Goal: Task Accomplishment & Management: Manage account settings

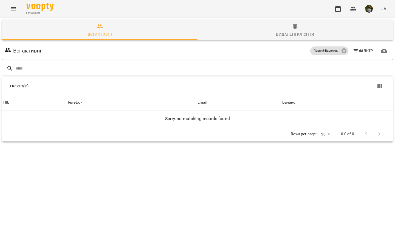
click at [16, 10] on icon "Menu" at bounding box center [13, 8] width 7 height 7
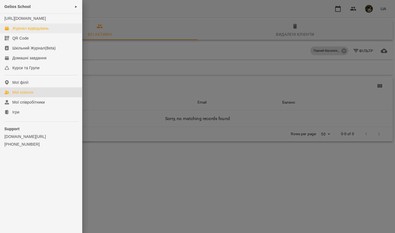
click at [19, 31] on div "Журнал відвідувань" at bounding box center [30, 28] width 37 height 5
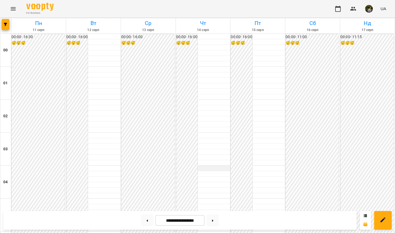
scroll to position [533, 0]
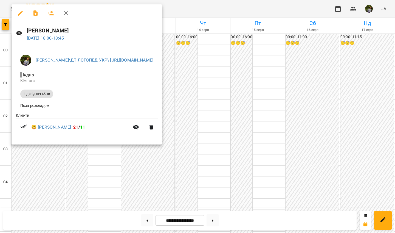
click at [170, 179] on div at bounding box center [197, 116] width 395 height 233
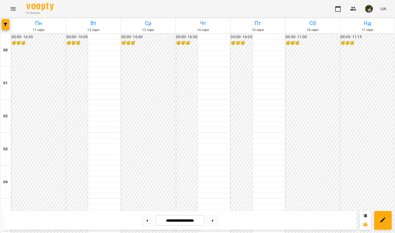
scroll to position [422, 0]
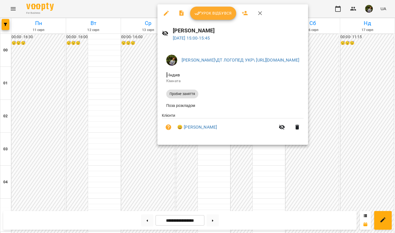
click at [170, 174] on div at bounding box center [197, 116] width 395 height 233
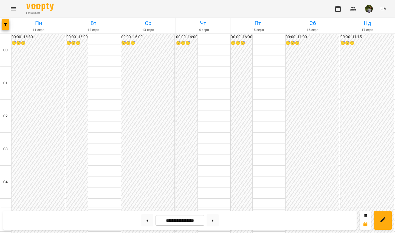
scroll to position [616, 0]
click at [170, 185] on button at bounding box center [213, 220] width 12 height 12
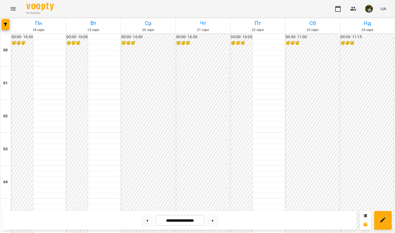
scroll to position [517, 0]
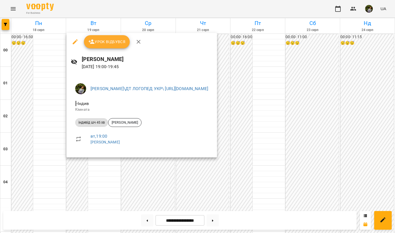
click at [19, 109] on div at bounding box center [197, 116] width 395 height 233
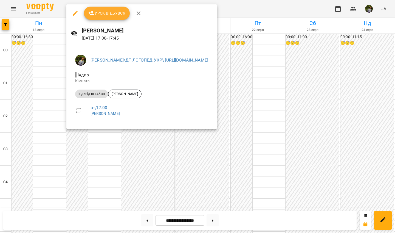
click at [30, 122] on div at bounding box center [197, 116] width 395 height 233
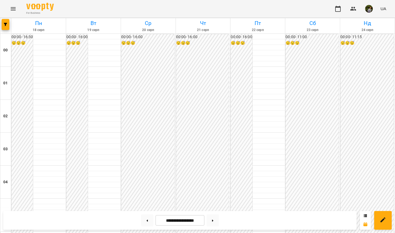
scroll to position [609, 0]
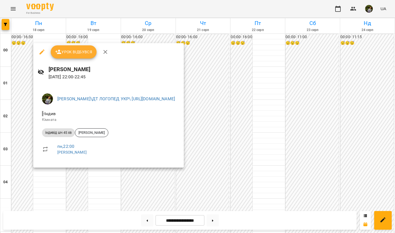
click at [51, 184] on div at bounding box center [197, 116] width 395 height 233
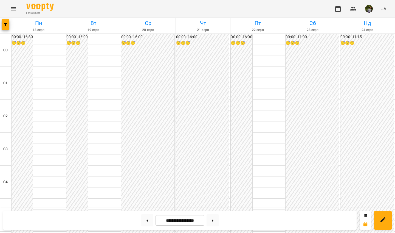
scroll to position [513, 0]
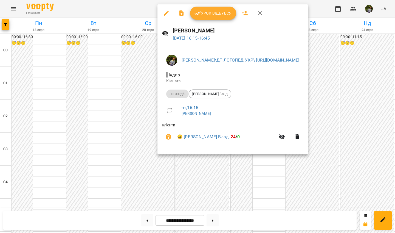
click at [95, 116] on div at bounding box center [197, 116] width 395 height 233
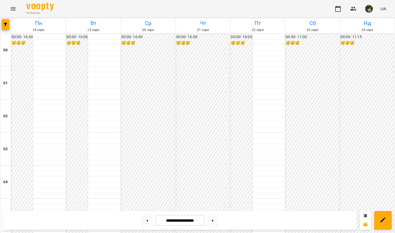
scroll to position [528, 0]
click at [170, 185] on button at bounding box center [213, 220] width 12 height 12
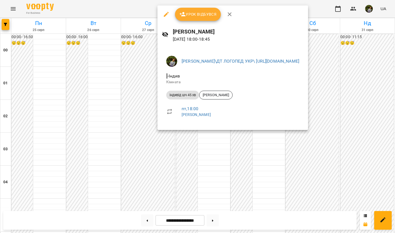
click at [170, 157] on div at bounding box center [197, 116] width 395 height 233
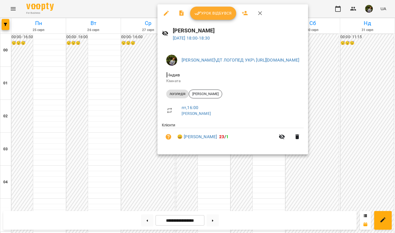
click at [170, 179] on div at bounding box center [197, 116] width 395 height 233
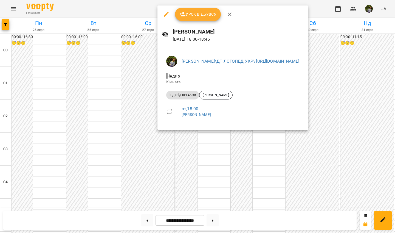
click at [170, 153] on div at bounding box center [197, 116] width 395 height 233
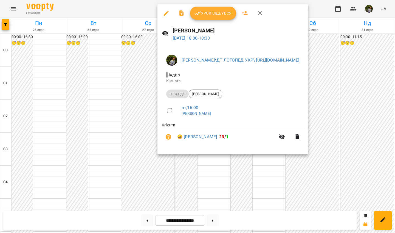
click at [170, 173] on div at bounding box center [197, 116] width 395 height 233
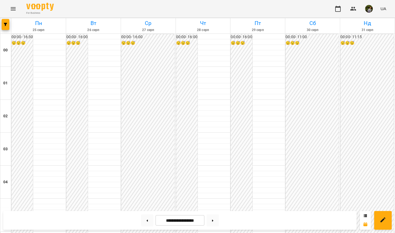
scroll to position [521, 0]
click at [146, 185] on button at bounding box center [147, 220] width 12 height 12
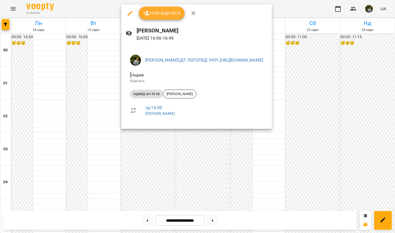
click at [170, 157] on div at bounding box center [197, 116] width 395 height 233
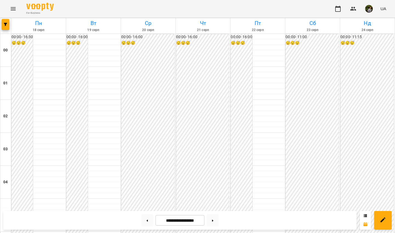
scroll to position [575, 0]
click at [170, 185] on button at bounding box center [213, 220] width 12 height 12
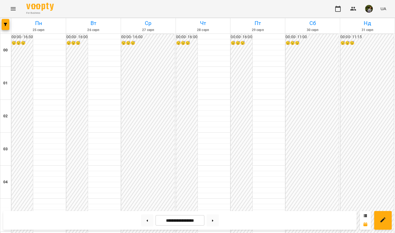
scroll to position [476, 0]
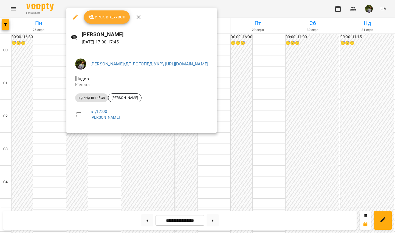
click at [99, 164] on div at bounding box center [197, 116] width 395 height 233
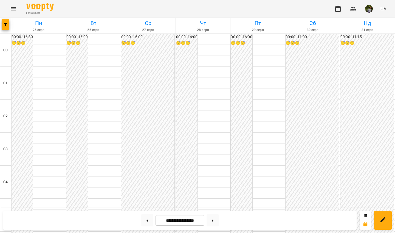
scroll to position [281, 0]
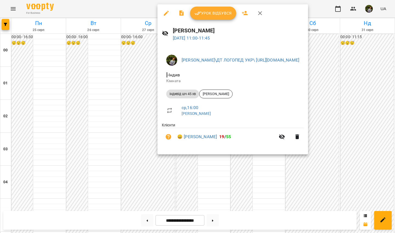
click at [170, 181] on div at bounding box center [197, 116] width 395 height 233
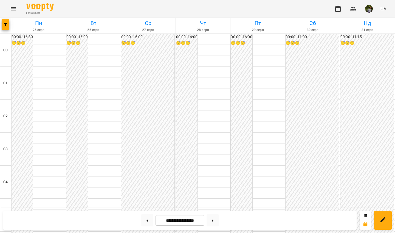
scroll to position [496, 0]
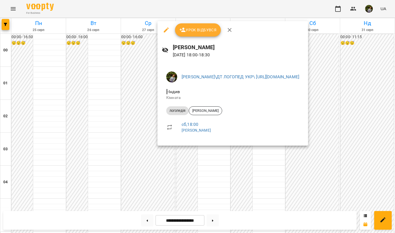
click at [170, 174] on div at bounding box center [197, 116] width 395 height 233
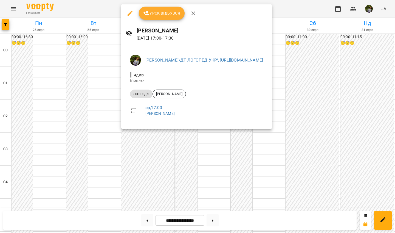
click at [170, 172] on div at bounding box center [197, 116] width 395 height 233
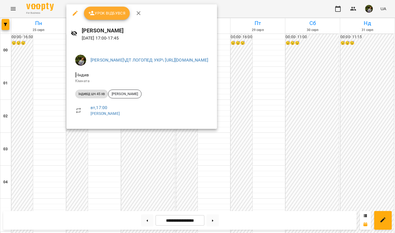
click at [100, 148] on div at bounding box center [197, 116] width 395 height 233
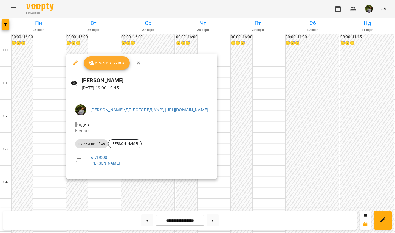
click at [31, 134] on div at bounding box center [197, 116] width 395 height 233
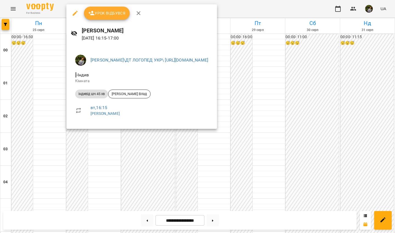
click at [91, 145] on div at bounding box center [197, 116] width 395 height 233
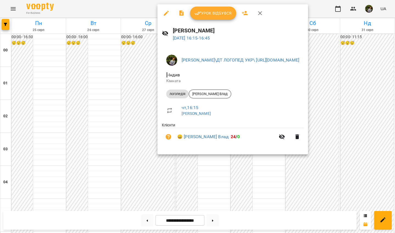
click at [170, 177] on div at bounding box center [197, 116] width 395 height 233
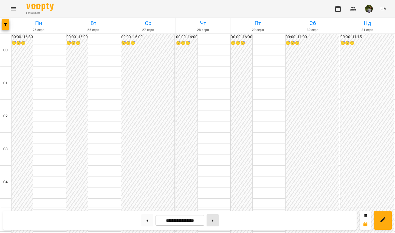
click at [170, 185] on button at bounding box center [213, 220] width 12 height 12
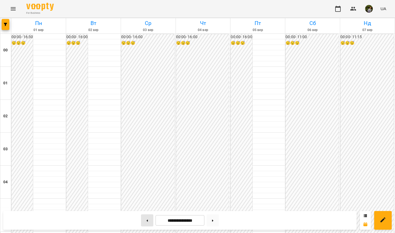
click at [142, 185] on button at bounding box center [147, 220] width 12 height 12
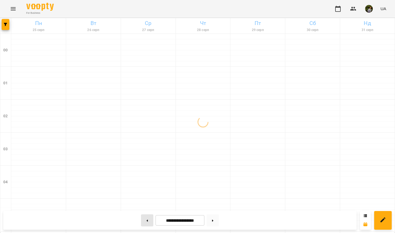
click at [147, 185] on icon at bounding box center [147, 220] width 1 height 2
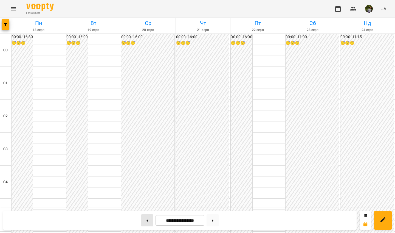
click at [147, 185] on button at bounding box center [147, 220] width 12 height 12
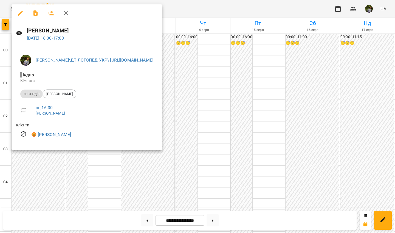
click at [84, 156] on div at bounding box center [197, 116] width 395 height 233
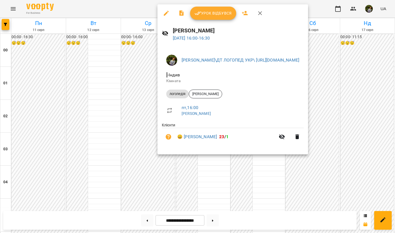
click at [170, 170] on div at bounding box center [197, 116] width 395 height 233
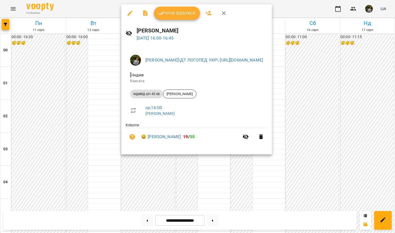
click at [170, 166] on div at bounding box center [197, 116] width 395 height 233
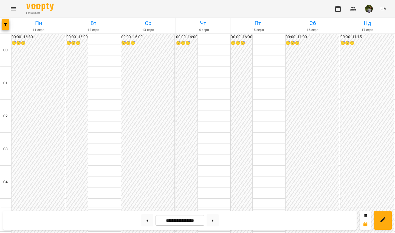
scroll to position [476, 0]
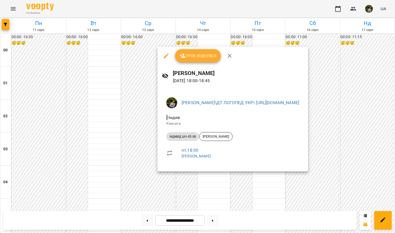
click at [170, 184] on div at bounding box center [197, 116] width 395 height 233
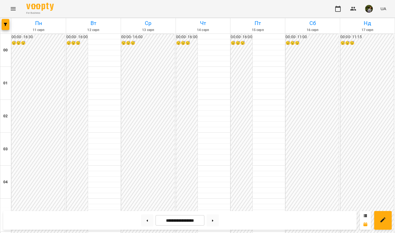
scroll to position [541, 0]
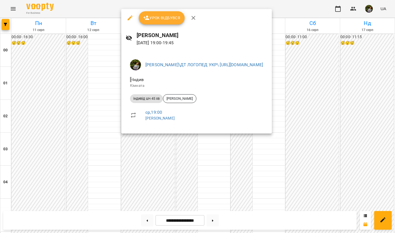
click at [170, 157] on div at bounding box center [197, 116] width 395 height 233
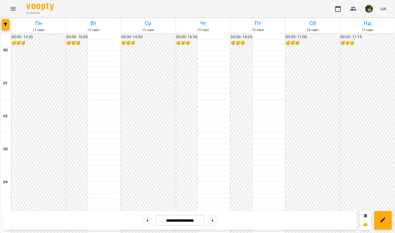
scroll to position [556, 0]
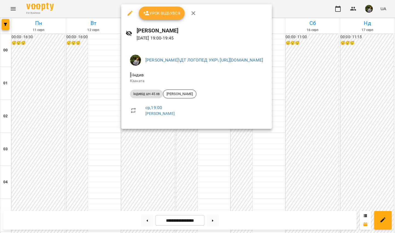
click at [170, 174] on div at bounding box center [197, 116] width 395 height 233
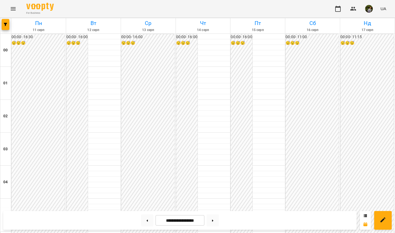
scroll to position [589, 0]
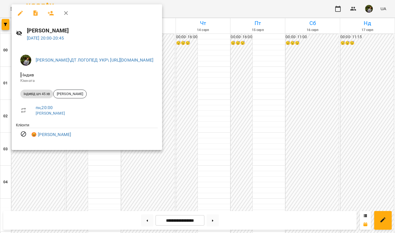
click at [170, 159] on div at bounding box center [197, 116] width 395 height 233
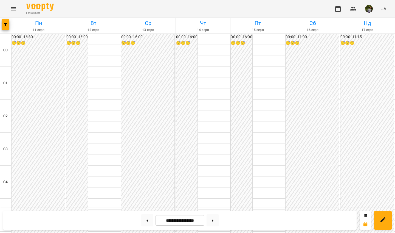
scroll to position [362, 0]
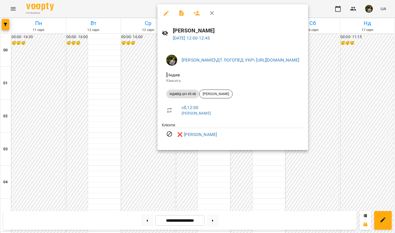
click at [170, 170] on div at bounding box center [197, 116] width 395 height 233
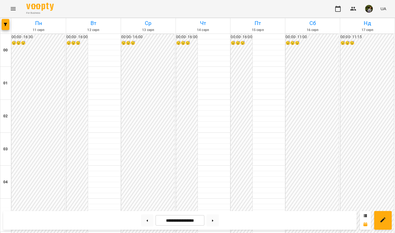
scroll to position [525, 0]
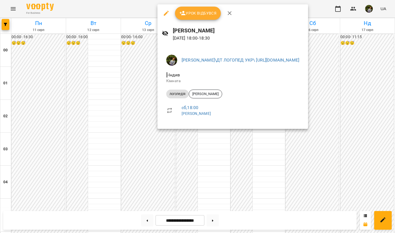
click at [170, 185] on div at bounding box center [197, 116] width 395 height 233
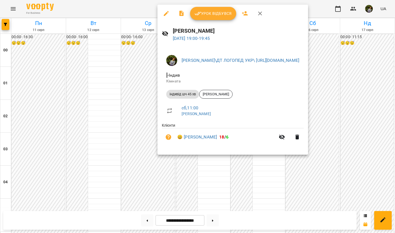
click at [170, 185] on div at bounding box center [197, 116] width 395 height 233
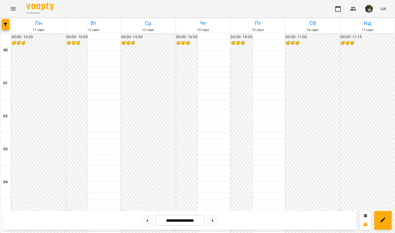
scroll to position [511, 0]
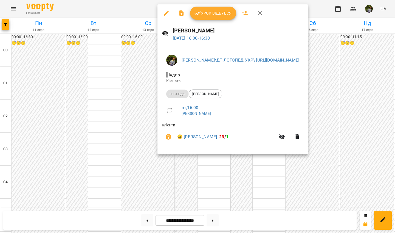
click at [170, 172] on div at bounding box center [197, 116] width 395 height 233
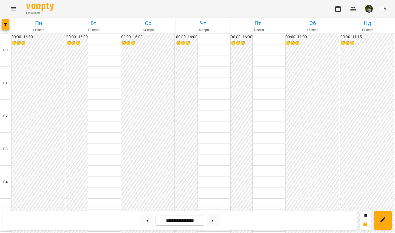
scroll to position [527, 0]
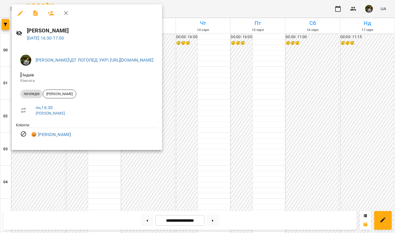
click at [170, 93] on div at bounding box center [197, 116] width 395 height 233
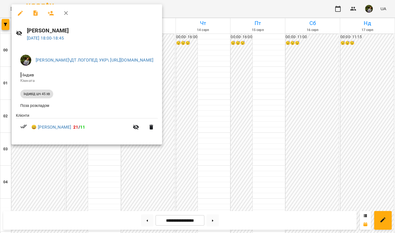
click at [170, 163] on div at bounding box center [197, 116] width 395 height 233
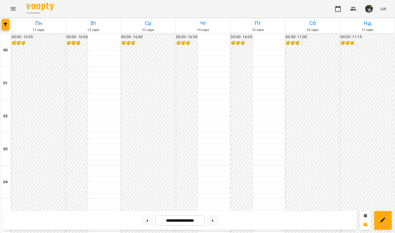
scroll to position [501, 0]
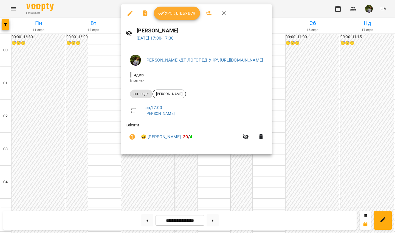
click at [100, 138] on div at bounding box center [197, 116] width 395 height 233
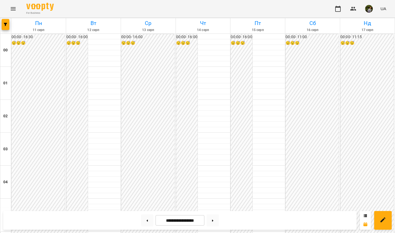
scroll to position [271, 0]
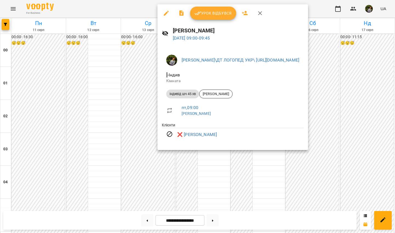
click at [170, 185] on div at bounding box center [197, 116] width 395 height 233
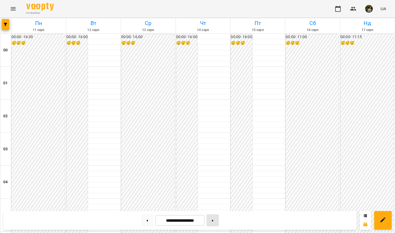
click at [170, 185] on button at bounding box center [213, 220] width 12 height 12
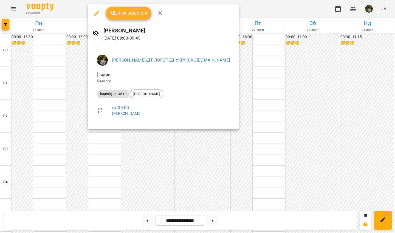
click at [108, 151] on div at bounding box center [197, 116] width 395 height 233
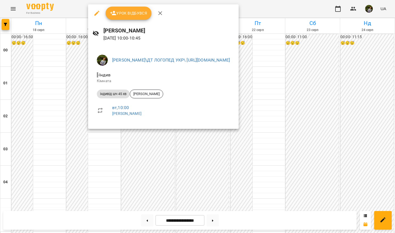
click at [108, 181] on div at bounding box center [197, 116] width 395 height 233
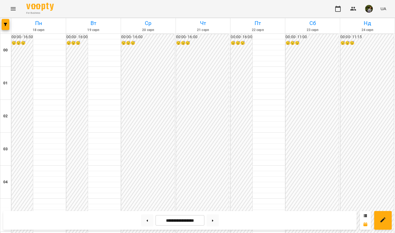
scroll to position [616, 0]
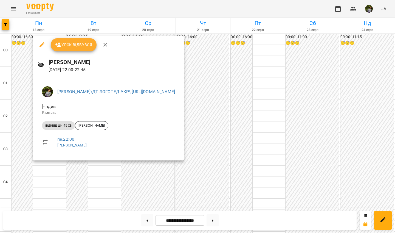
click at [51, 185] on div at bounding box center [197, 116] width 395 height 233
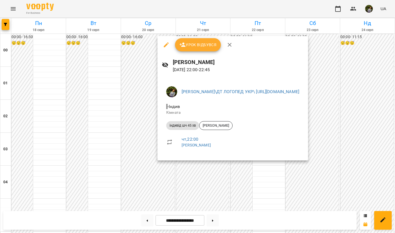
click at [170, 185] on div at bounding box center [197, 116] width 395 height 233
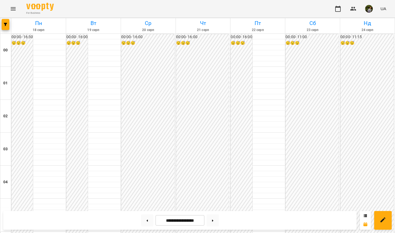
scroll to position [503, 0]
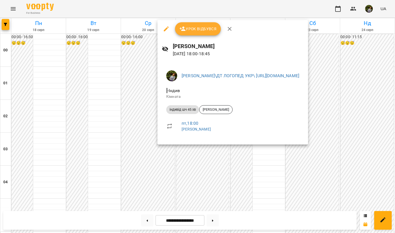
click at [170, 166] on div at bounding box center [197, 116] width 395 height 233
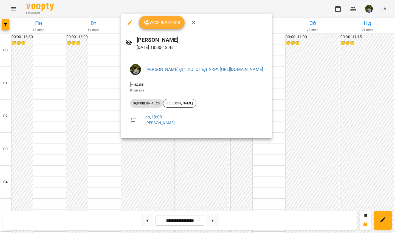
click at [170, 161] on div at bounding box center [197, 116] width 395 height 233
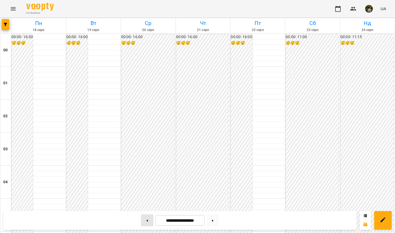
click at [147, 185] on icon at bounding box center [147, 220] width 1 height 2
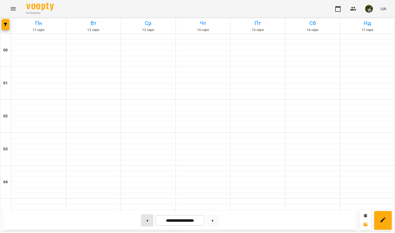
type input "**********"
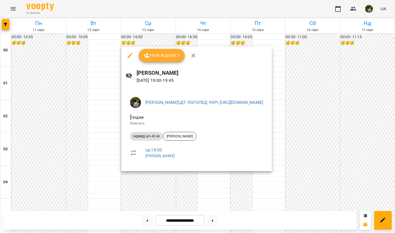
click at [170, 185] on div at bounding box center [197, 116] width 395 height 233
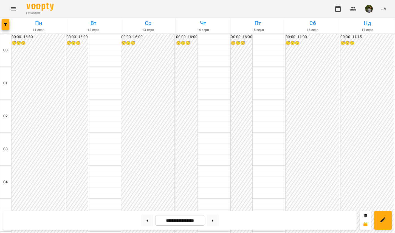
scroll to position [616, 0]
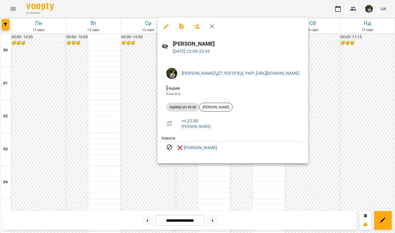
click at [170, 185] on div at bounding box center [197, 116] width 395 height 233
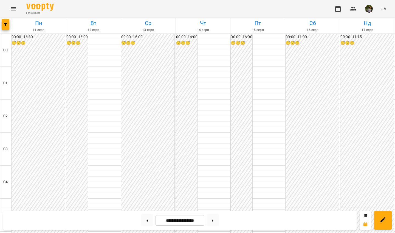
scroll to position [512, 0]
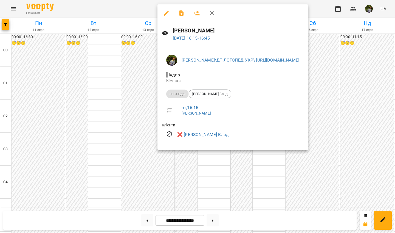
click at [106, 124] on div at bounding box center [197, 116] width 395 height 233
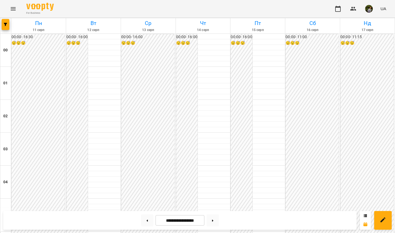
scroll to position [509, 0]
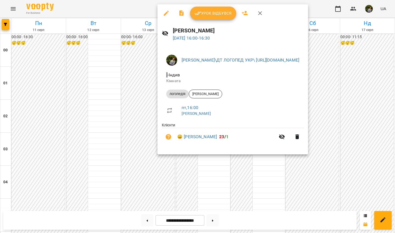
click at [170, 177] on div at bounding box center [197, 116] width 395 height 233
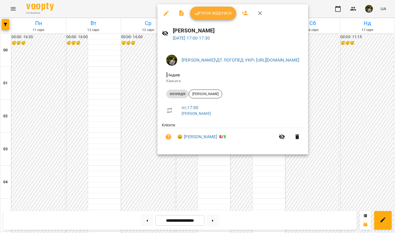
click at [170, 169] on div at bounding box center [197, 116] width 395 height 233
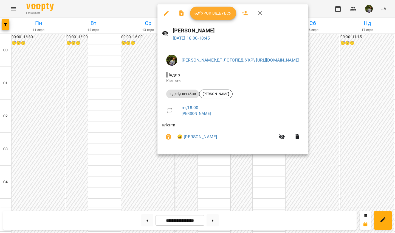
click at [170, 185] on div at bounding box center [197, 116] width 395 height 233
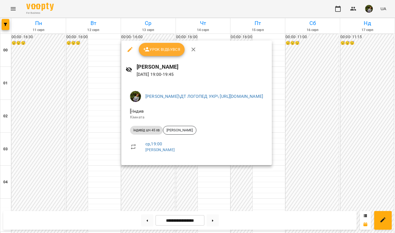
click at [170, 185] on div at bounding box center [197, 116] width 395 height 233
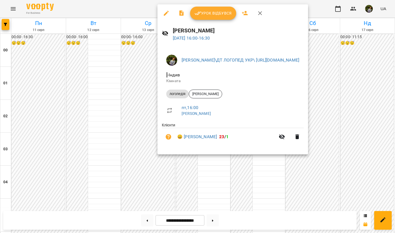
click at [170, 163] on div at bounding box center [197, 116] width 395 height 233
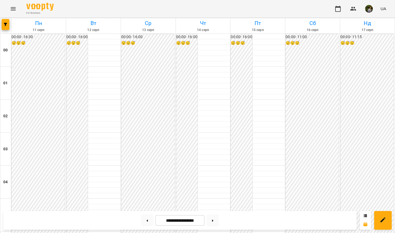
scroll to position [397, 0]
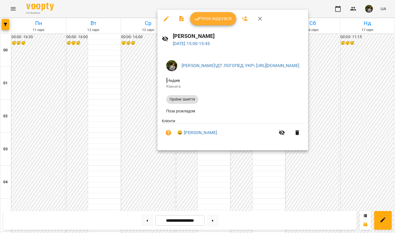
click at [170, 185] on div at bounding box center [197, 116] width 395 height 233
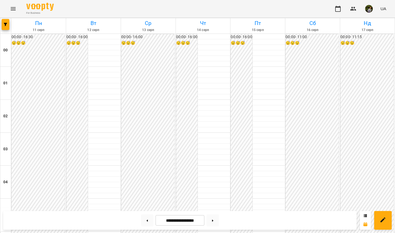
scroll to position [473, 0]
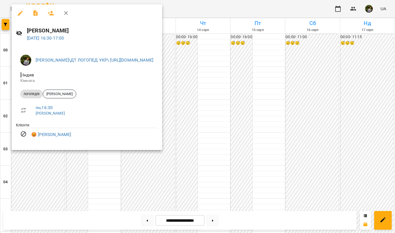
click at [103, 178] on div at bounding box center [197, 116] width 395 height 233
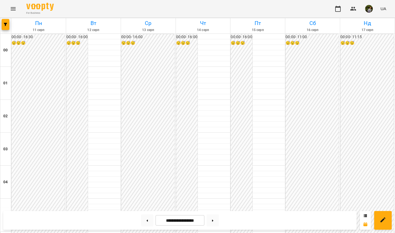
scroll to position [526, 0]
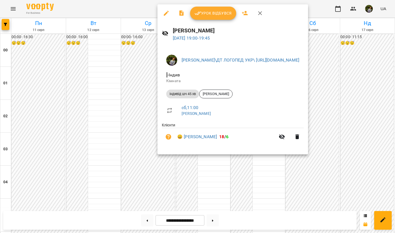
click at [170, 171] on div at bounding box center [197, 116] width 395 height 233
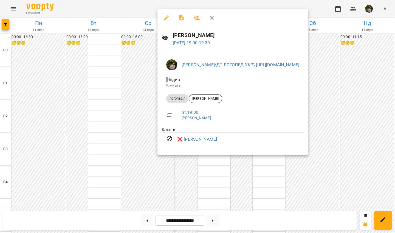
click at [170, 184] on div at bounding box center [197, 116] width 395 height 233
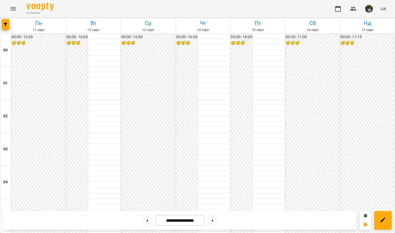
scroll to position [570, 0]
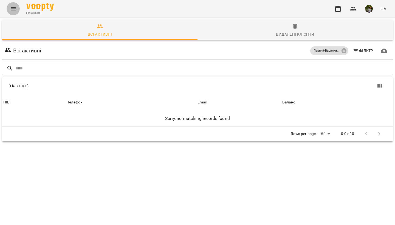
click at [14, 10] on icon "Menu" at bounding box center [13, 8] width 5 height 3
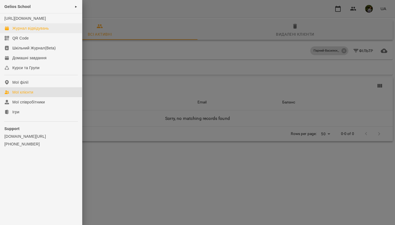
click at [30, 31] on div "Журнал відвідувань" at bounding box center [30, 28] width 37 height 5
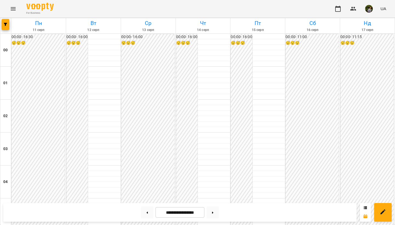
scroll to position [576, 0]
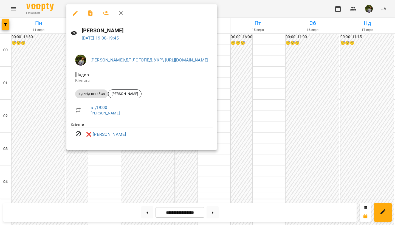
click at [46, 108] on div at bounding box center [197, 112] width 395 height 225
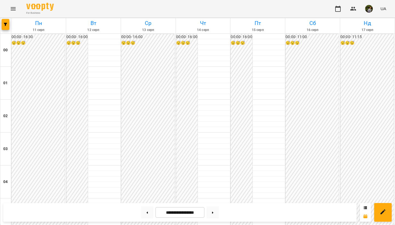
scroll to position [453, 0]
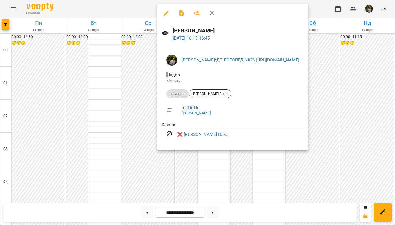
click at [170, 160] on div at bounding box center [197, 112] width 395 height 225
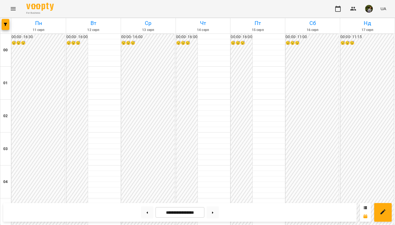
scroll to position [510, 0]
